Goal: Task Accomplishment & Management: Complete application form

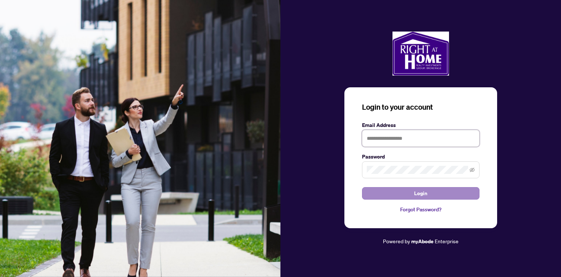
type input "**********"
click at [402, 194] on button "Login" at bounding box center [421, 193] width 118 height 12
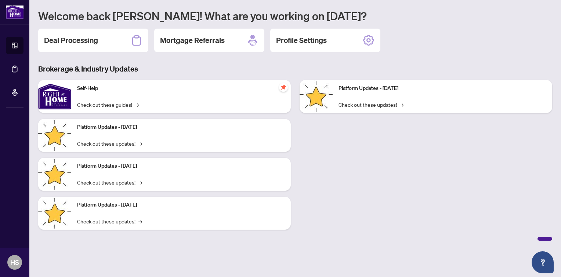
click at [402, 194] on div "Platform Updates - [DATE] Check out these updates! →" at bounding box center [426, 158] width 262 height 156
click at [83, 40] on h2 "Deal Processing" at bounding box center [71, 40] width 54 height 10
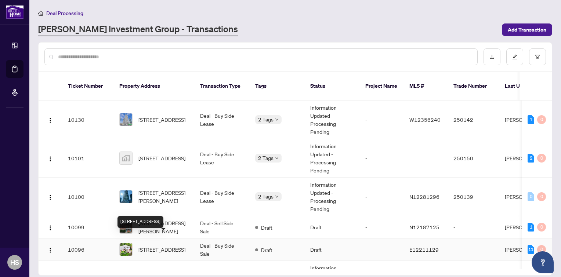
click at [166, 246] on span "[STREET_ADDRESS]" at bounding box center [162, 250] width 47 height 8
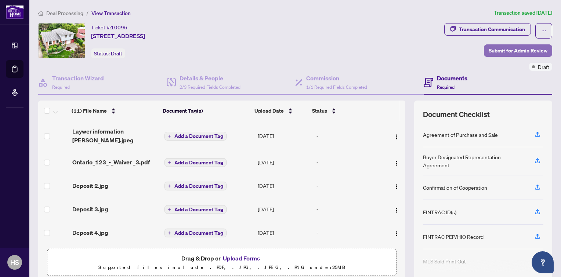
click at [506, 51] on span "Submit for Admin Review" at bounding box center [518, 51] width 59 height 12
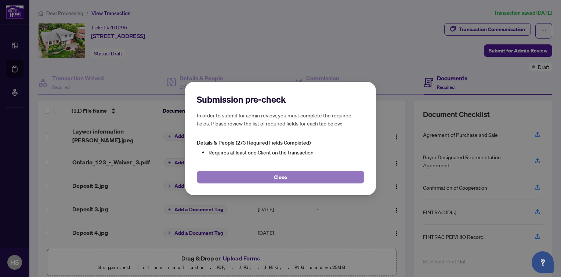
click at [285, 176] on span "Close" at bounding box center [280, 178] width 13 height 12
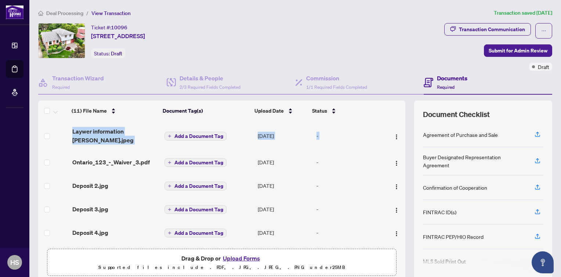
drag, startPoint x: 398, startPoint y: 135, endPoint x: 397, endPoint y: 118, distance: 16.9
click at [397, 118] on div "(11) File Name Document Tag(s) Upload Date Status (11) File Name Document Tag(s…" at bounding box center [221, 173] width 367 height 145
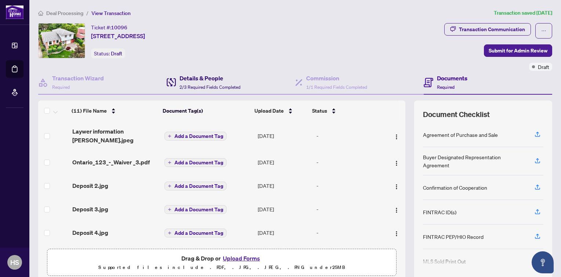
click at [201, 78] on h4 "Details & People" at bounding box center [210, 78] width 61 height 9
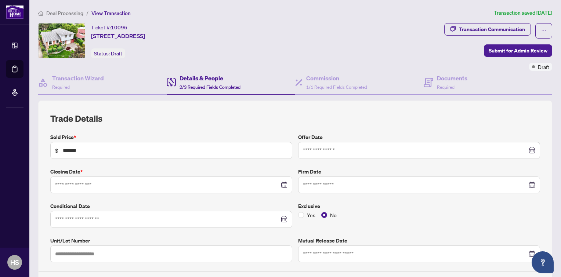
type input "**********"
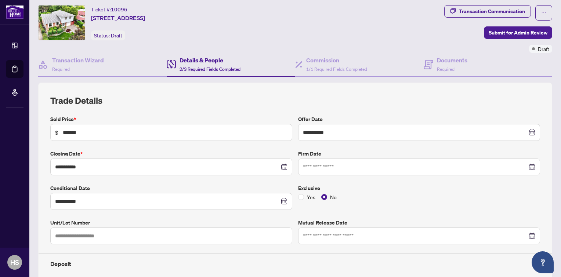
scroll to position [28, 0]
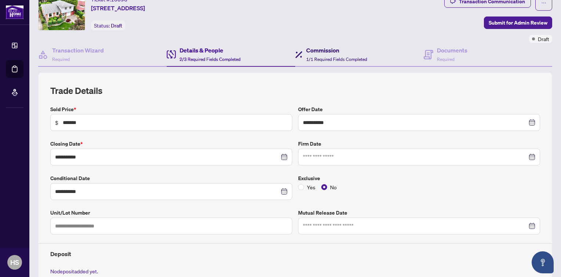
click at [320, 50] on h4 "Commission" at bounding box center [336, 50] width 61 height 9
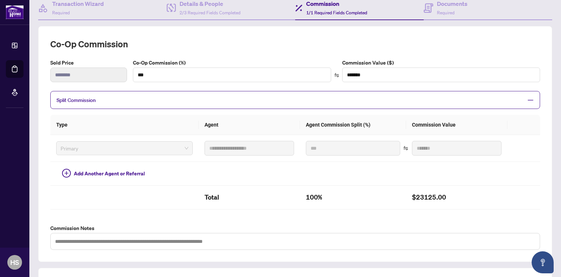
scroll to position [71, 0]
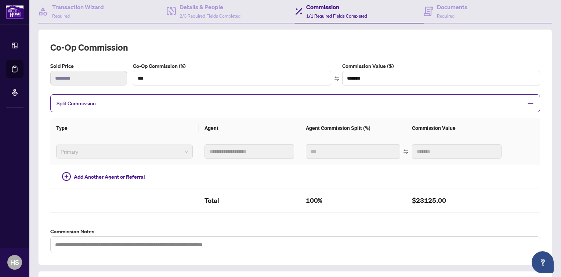
click at [263, 152] on td "**********" at bounding box center [249, 152] width 101 height 27
click at [451, 96] on div "Split Commission" at bounding box center [295, 103] width 490 height 18
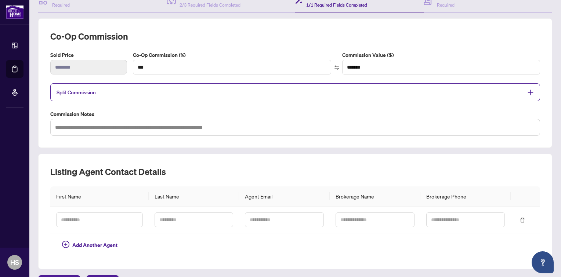
scroll to position [99, 0]
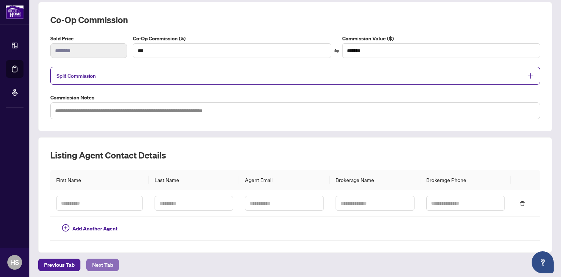
click at [100, 261] on span "Next Tab" at bounding box center [102, 265] width 21 height 12
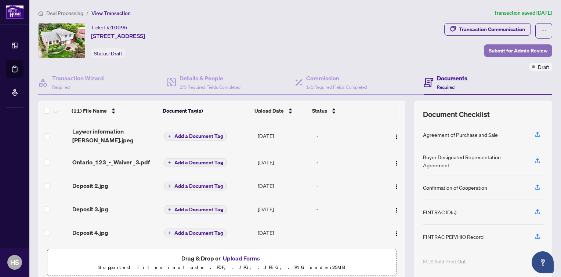
click at [490, 51] on span "Submit for Admin Review" at bounding box center [518, 51] width 59 height 12
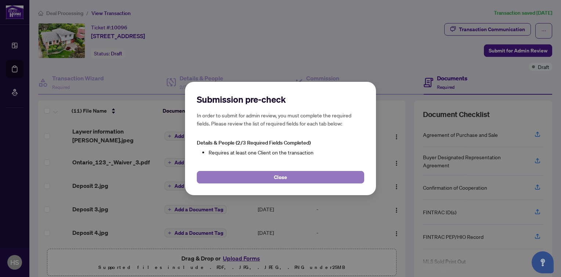
click at [260, 176] on button "Close" at bounding box center [281, 177] width 168 height 12
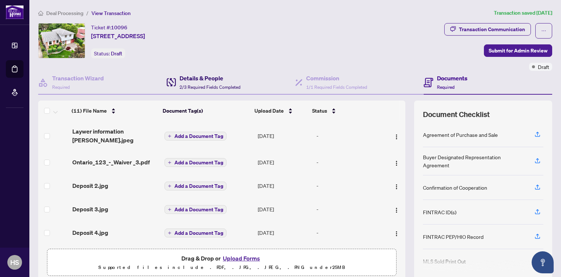
click at [222, 82] on div "Details & People 2/3 Required Fields Completed" at bounding box center [210, 82] width 61 height 17
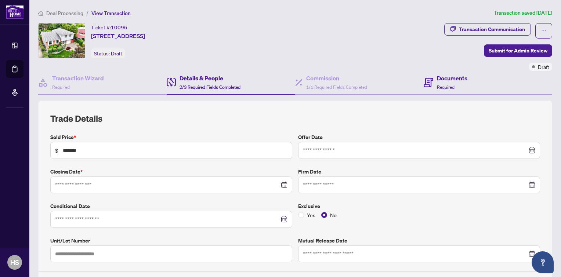
type input "**********"
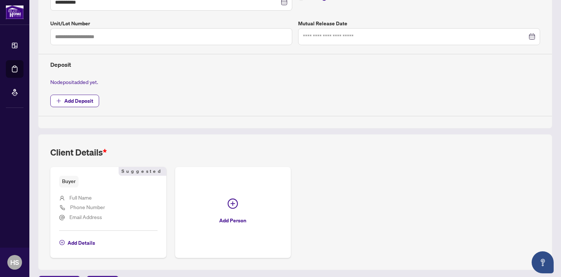
scroll to position [228, 0]
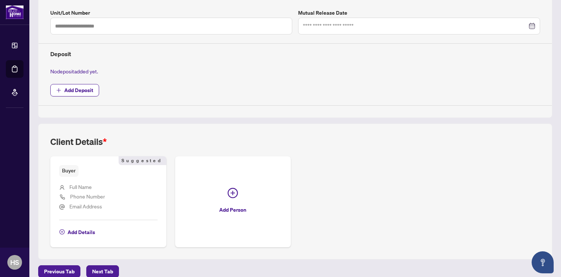
click at [76, 184] on span "Full Name" at bounding box center [80, 187] width 22 height 7
click at [63, 88] on button "Add Deposit" at bounding box center [74, 90] width 49 height 12
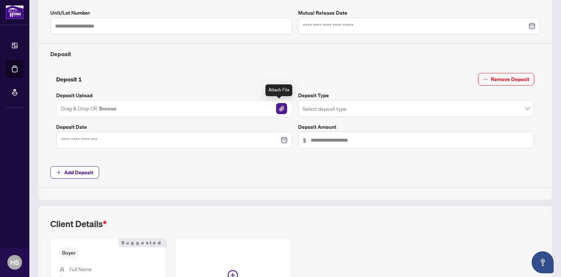
click at [281, 108] on img "button" at bounding box center [281, 108] width 11 height 11
click at [279, 106] on img "button" at bounding box center [281, 108] width 11 height 11
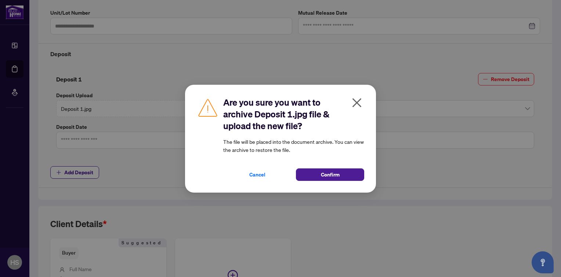
click at [355, 99] on icon "close" at bounding box center [357, 103] width 12 height 12
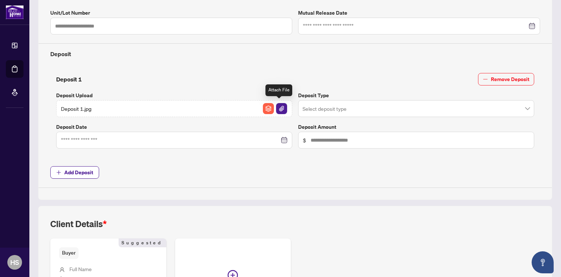
click at [283, 107] on img "button" at bounding box center [281, 108] width 11 height 11
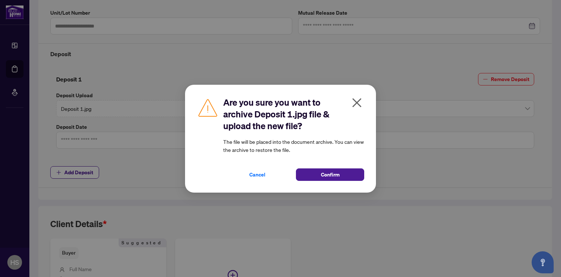
click at [360, 103] on icon "close" at bounding box center [357, 103] width 12 height 12
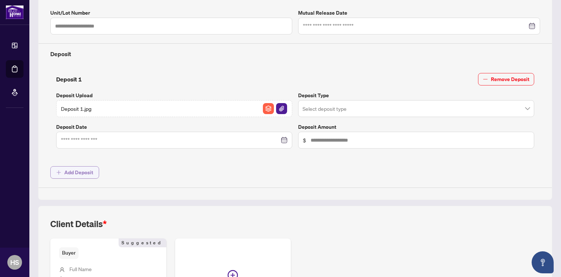
click at [83, 167] on span "Add Deposit" at bounding box center [78, 173] width 29 height 12
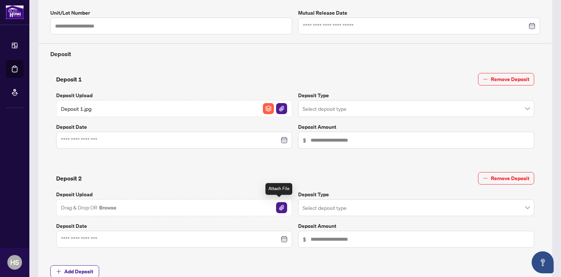
click at [281, 205] on img "button" at bounding box center [281, 207] width 11 height 11
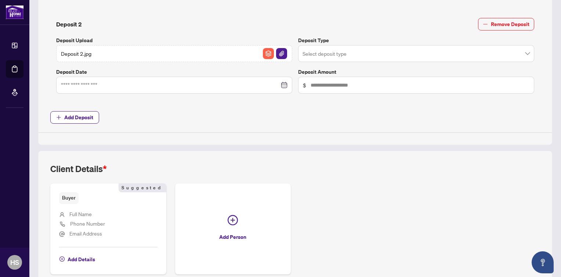
scroll to position [384, 0]
click at [73, 115] on span "Add Deposit" at bounding box center [78, 117] width 29 height 12
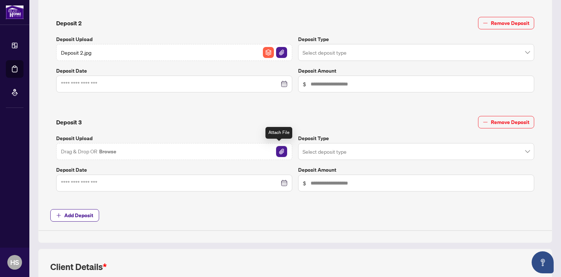
click at [278, 152] on img "button" at bounding box center [281, 151] width 11 height 11
click at [77, 213] on span "Add Deposit" at bounding box center [78, 216] width 29 height 12
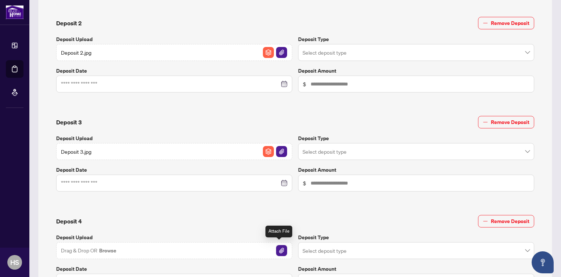
click at [278, 249] on img "button" at bounding box center [281, 250] width 11 height 11
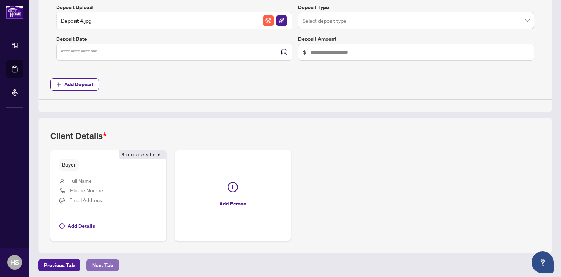
click at [102, 263] on span "Next Tab" at bounding box center [102, 266] width 21 height 12
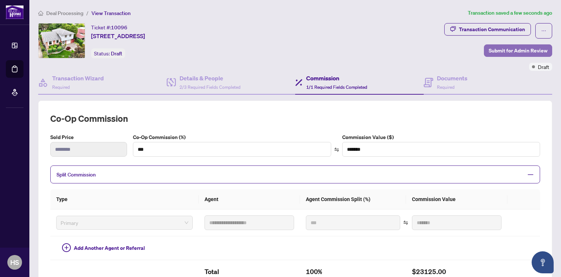
click at [516, 50] on span "Submit for Admin Review" at bounding box center [518, 51] width 59 height 12
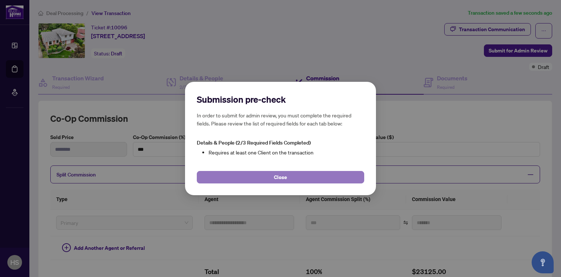
click at [290, 177] on button "Close" at bounding box center [281, 177] width 168 height 12
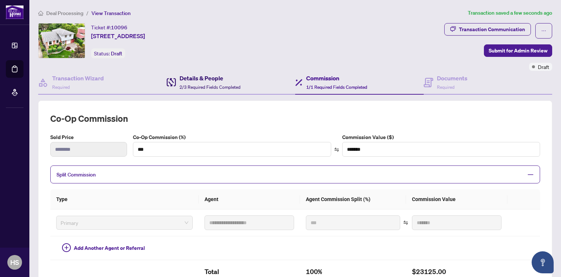
click at [209, 80] on h4 "Details & People" at bounding box center [210, 78] width 61 height 9
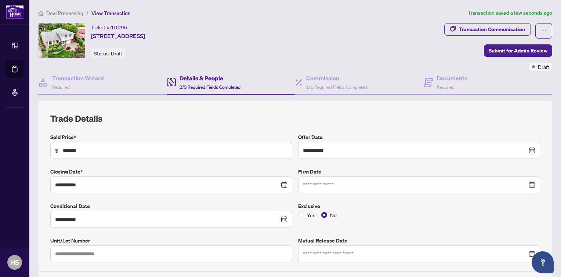
type input "**********"
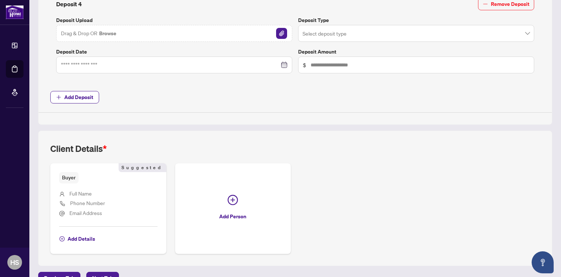
scroll to position [614, 0]
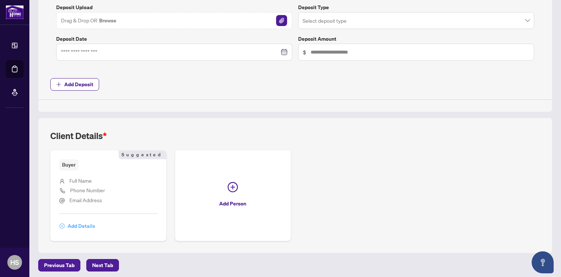
click at [69, 224] on span "Add Details" at bounding box center [82, 226] width 28 height 12
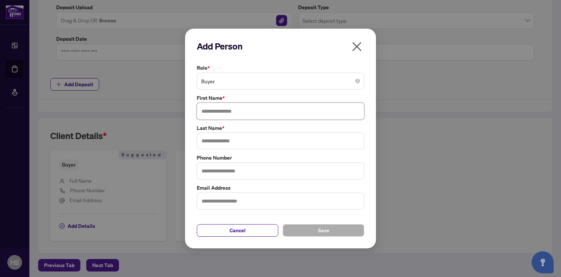
click at [223, 112] on input "text" at bounding box center [281, 111] width 168 height 17
type input "*****"
click at [209, 143] on input "text" at bounding box center [281, 141] width 168 height 17
type input "********"
click at [299, 230] on button "Save" at bounding box center [324, 231] width 82 height 12
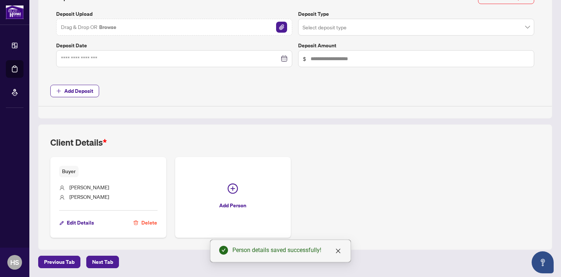
scroll to position [604, 0]
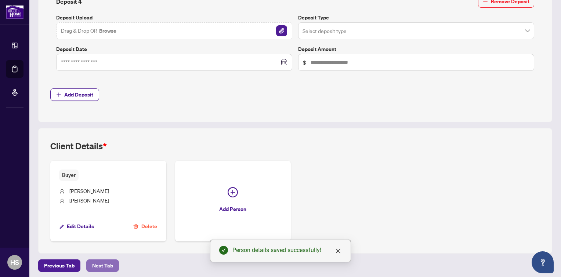
click at [98, 260] on span "Next Tab" at bounding box center [102, 266] width 21 height 12
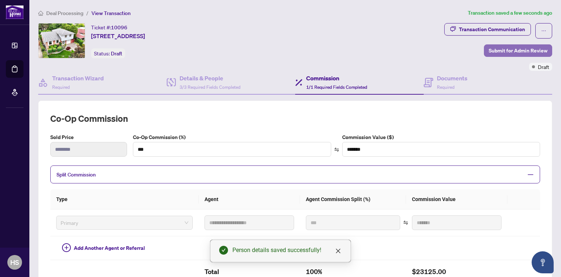
click at [510, 49] on span "Submit for Admin Review" at bounding box center [518, 51] width 59 height 12
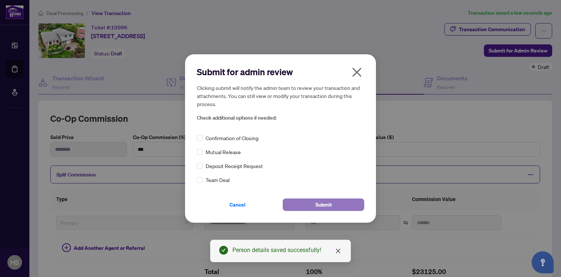
click at [324, 203] on span "Submit" at bounding box center [324, 205] width 17 height 12
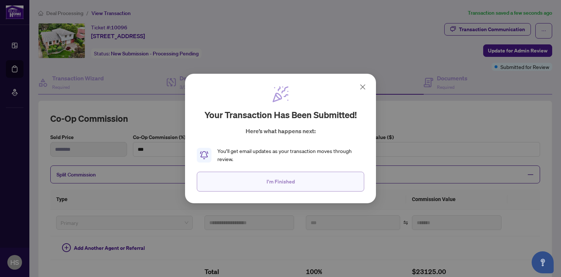
click at [272, 180] on span "I'm Finished" at bounding box center [281, 182] width 28 height 12
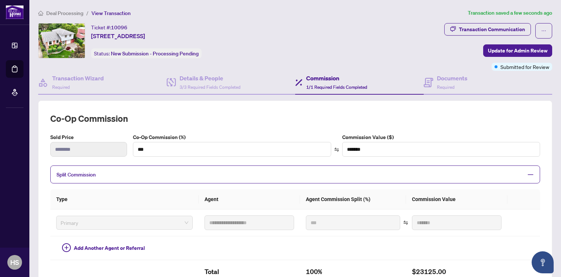
scroll to position [205, 0]
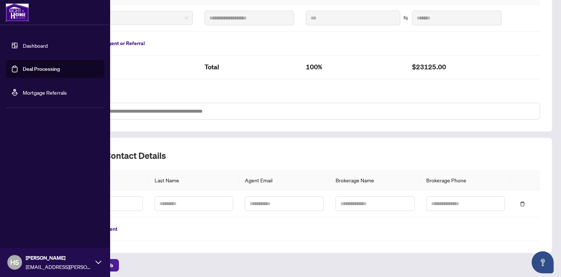
click at [39, 42] on link "Dashboard" at bounding box center [35, 45] width 25 height 7
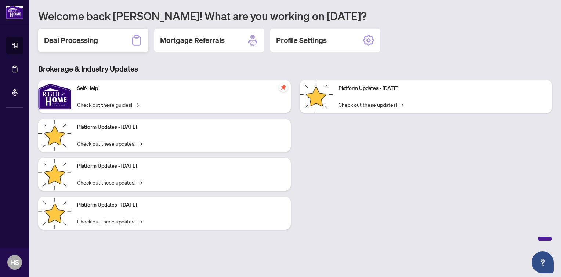
click at [128, 40] on div "Deal Processing" at bounding box center [93, 41] width 110 height 24
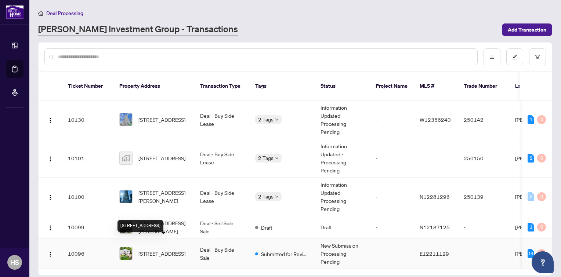
click at [154, 250] on span "[STREET_ADDRESS]" at bounding box center [162, 254] width 47 height 8
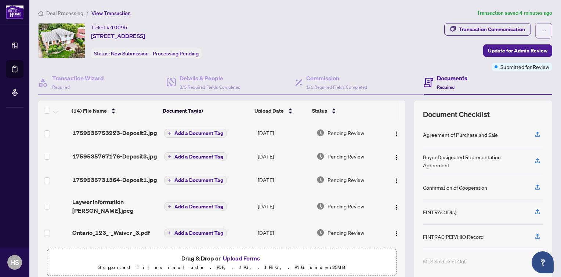
click at [542, 29] on icon "ellipsis" at bounding box center [544, 30] width 5 height 5
click at [442, 52] on div "Ticket #: [STREET_ADDRESS] Status: New Submission - Processing Pending" at bounding box center [239, 40] width 403 height 35
